Goal: Transaction & Acquisition: Subscribe to service/newsletter

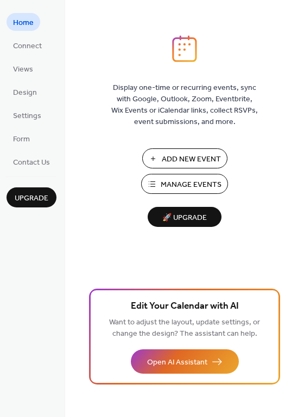
click at [189, 186] on span "Manage Events" at bounding box center [190, 184] width 61 height 11
click at [176, 185] on span "Manage Events" at bounding box center [190, 184] width 61 height 11
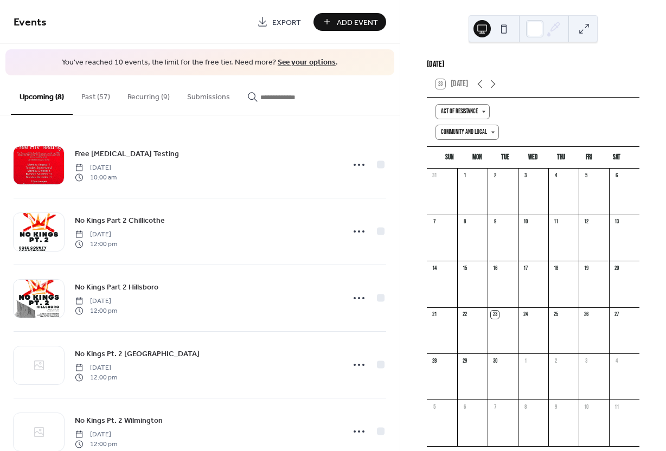
click at [294, 65] on link "See your options" at bounding box center [307, 62] width 58 height 15
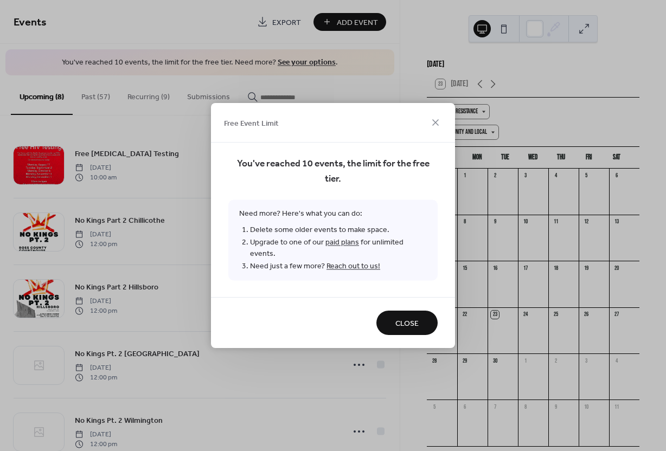
click at [342, 247] on link "paid plans" at bounding box center [342, 242] width 34 height 15
